Goal: Communication & Community: Answer question/provide support

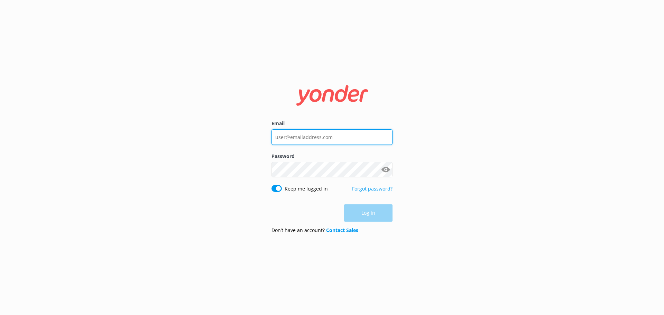
type input "[EMAIL_ADDRESS][DOMAIN_NAME]"
click at [385, 211] on div "Log in" at bounding box center [331, 212] width 121 height 17
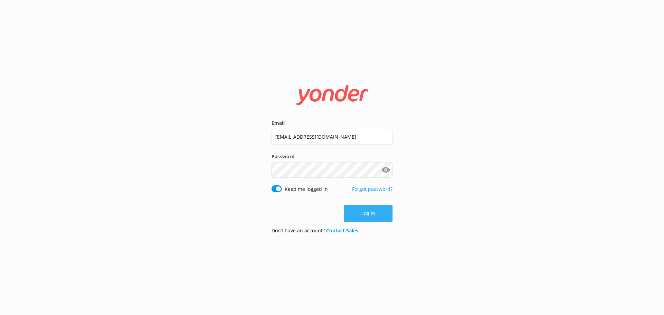
click at [374, 211] on button "Log in" at bounding box center [368, 213] width 48 height 17
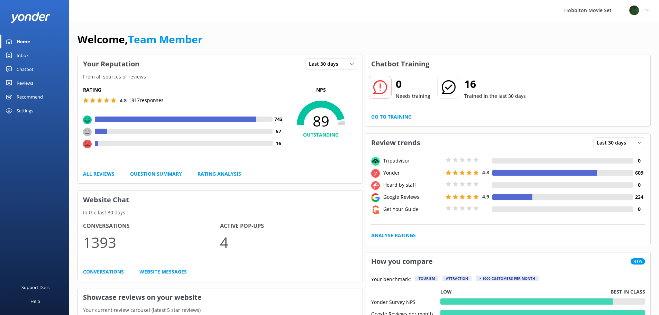
click at [30, 67] on div "Chatbot" at bounding box center [25, 69] width 17 height 14
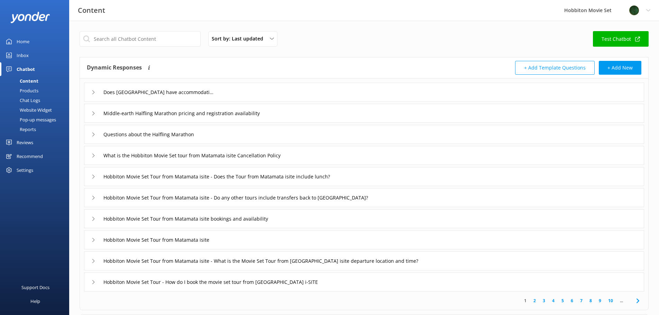
click at [24, 54] on div "Inbox" at bounding box center [23, 55] width 12 height 14
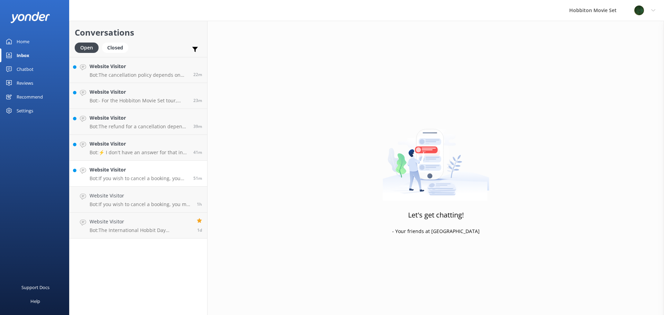
click at [120, 169] on h4 "Website Visitor" at bounding box center [139, 170] width 99 height 8
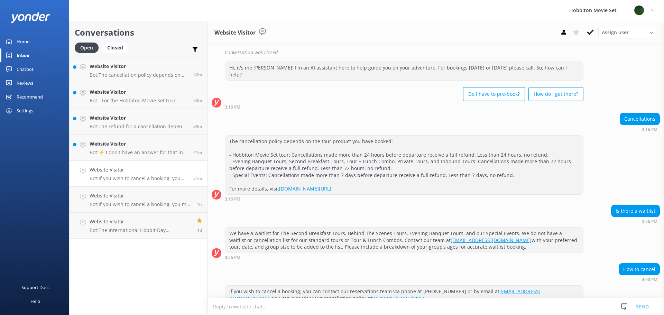
scroll to position [270, 0]
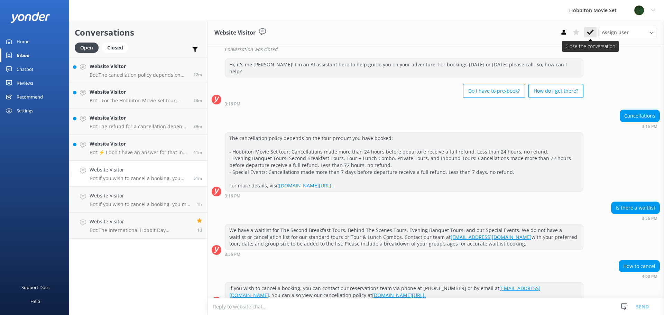
click at [590, 32] on use at bounding box center [590, 32] width 7 height 6
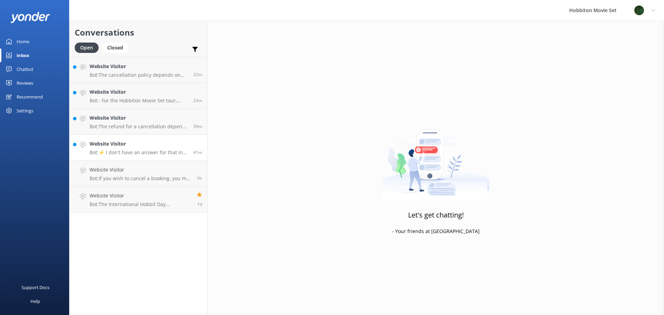
click at [99, 145] on h4 "Website Visitor" at bounding box center [139, 144] width 99 height 8
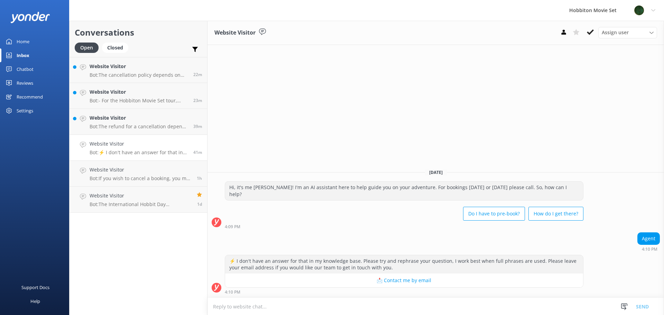
click at [593, 34] on icon at bounding box center [590, 32] width 7 height 7
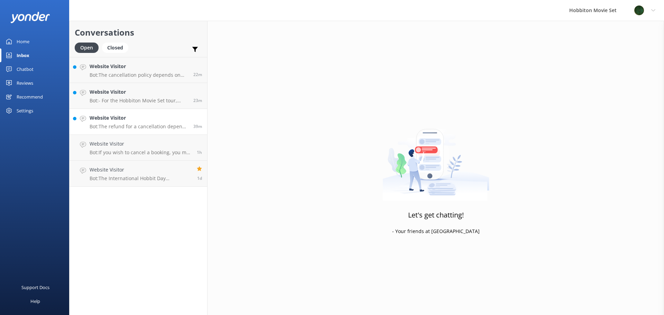
click at [99, 119] on h4 "Website Visitor" at bounding box center [139, 118] width 99 height 8
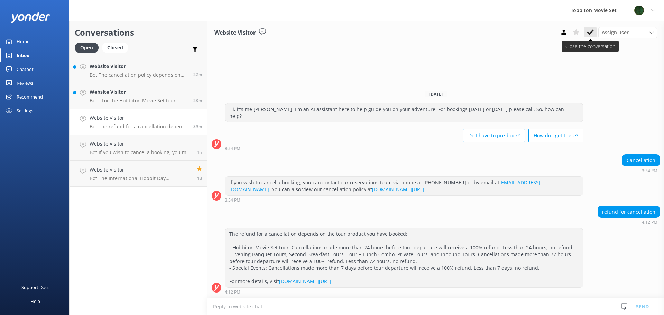
click at [589, 31] on icon at bounding box center [590, 32] width 7 height 7
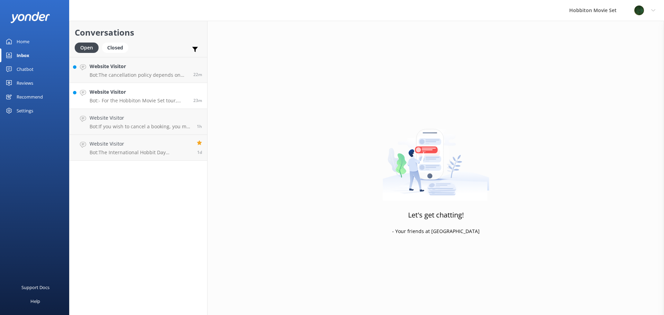
click at [134, 98] on p "Bot: - For the Hobbiton Movie Set tour, cancellations made more than 24 hours b…" at bounding box center [139, 100] width 99 height 6
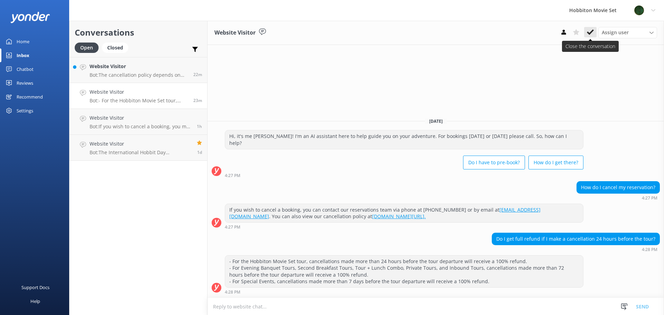
click at [592, 34] on icon at bounding box center [590, 32] width 7 height 7
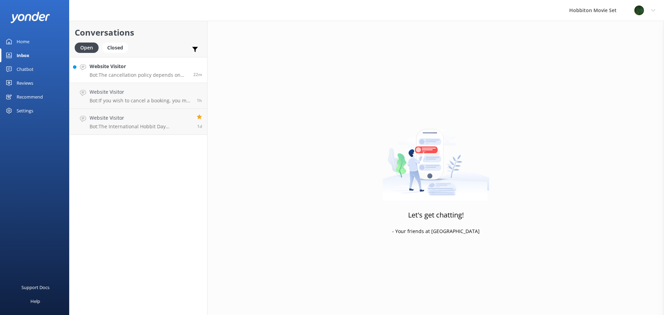
click at [119, 67] on h4 "Website Visitor" at bounding box center [139, 67] width 99 height 8
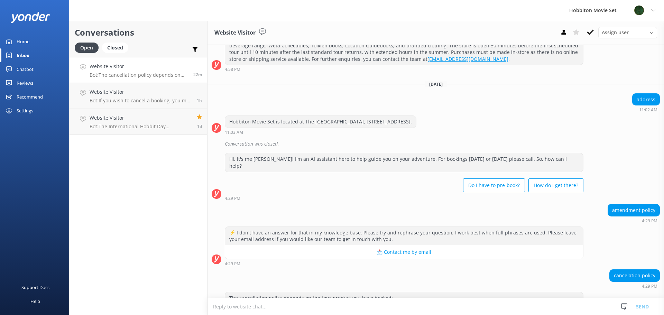
scroll to position [2131, 0]
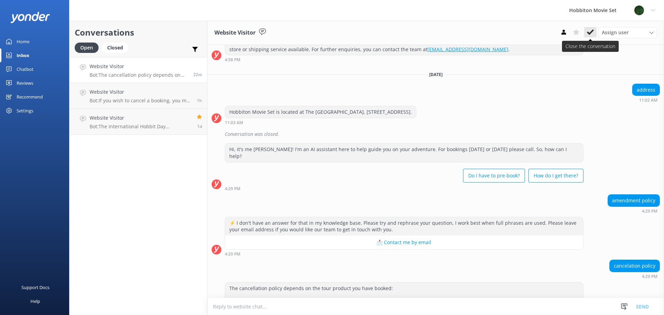
click at [588, 34] on use at bounding box center [590, 32] width 7 height 6
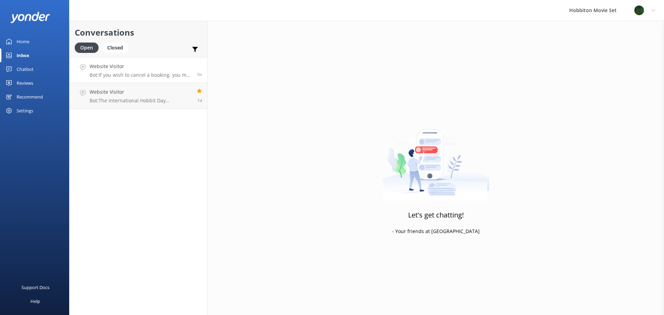
click at [148, 71] on div "Website Visitor Bot: If you wish to cancel a booking, you may do so by contacti…" at bounding box center [141, 70] width 102 height 15
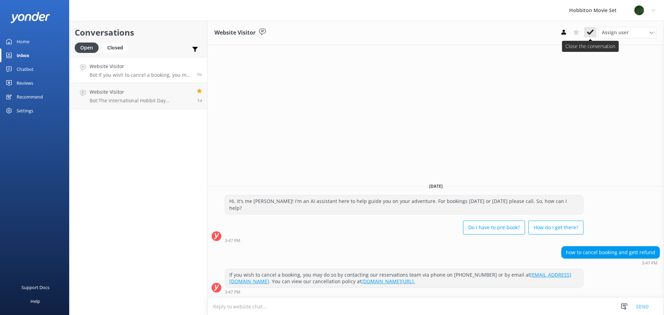
click at [590, 33] on use at bounding box center [590, 32] width 7 height 6
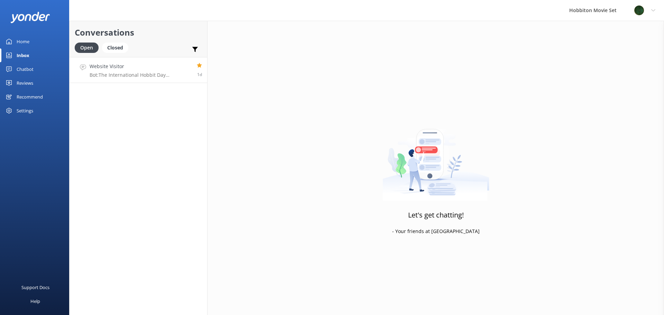
click at [141, 70] on h4 "Website Visitor" at bounding box center [141, 67] width 102 height 8
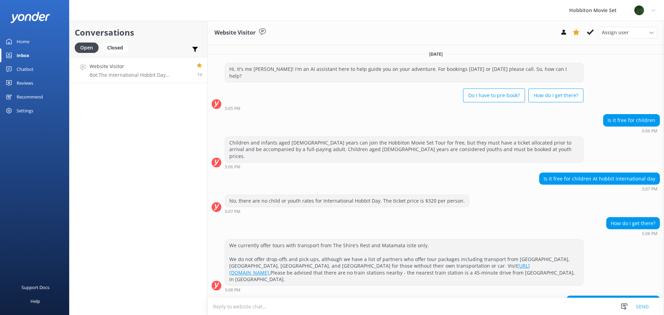
scroll to position [29, 0]
